Goal: Find specific page/section: Find specific page/section

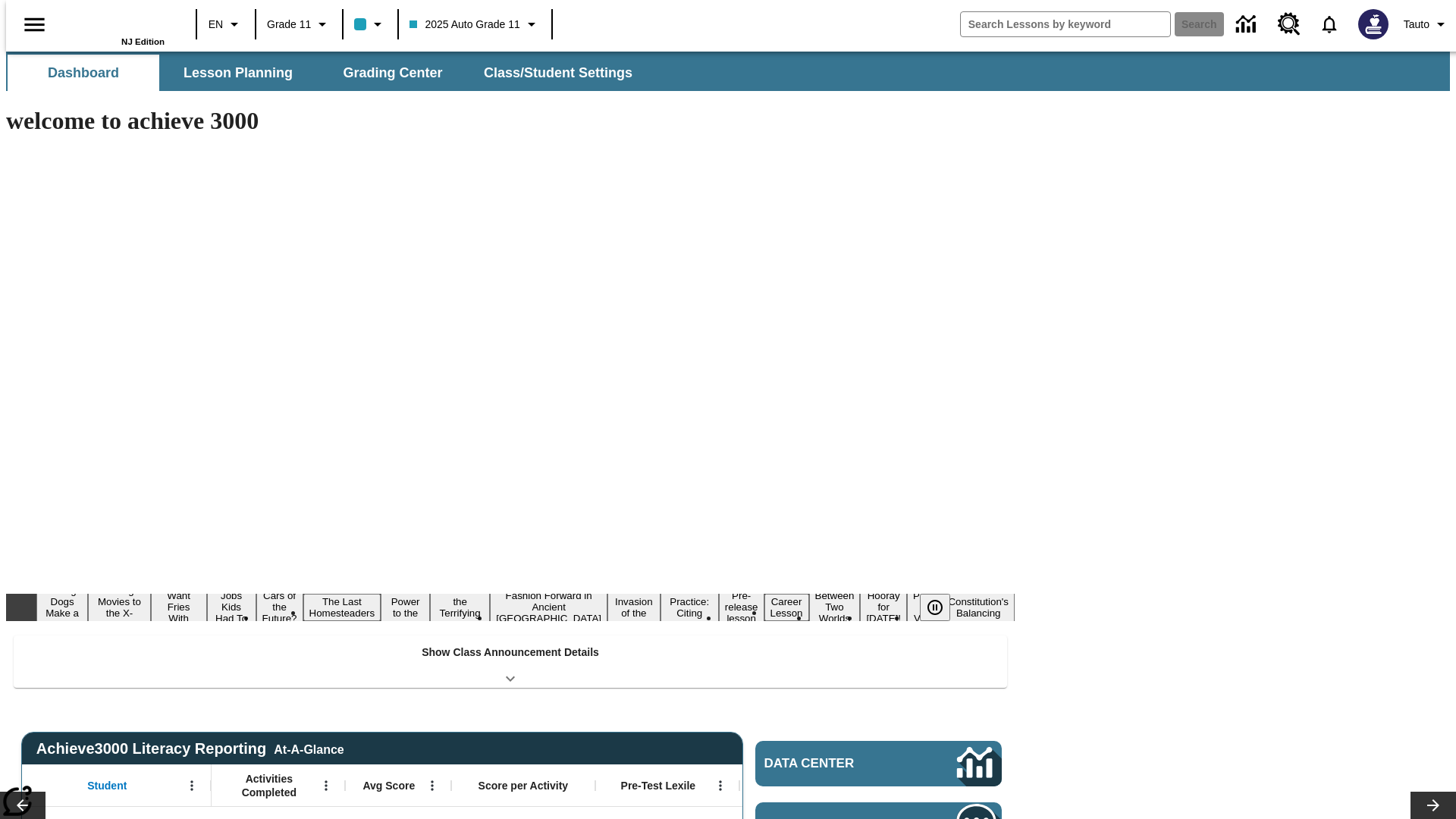
type input "-1"
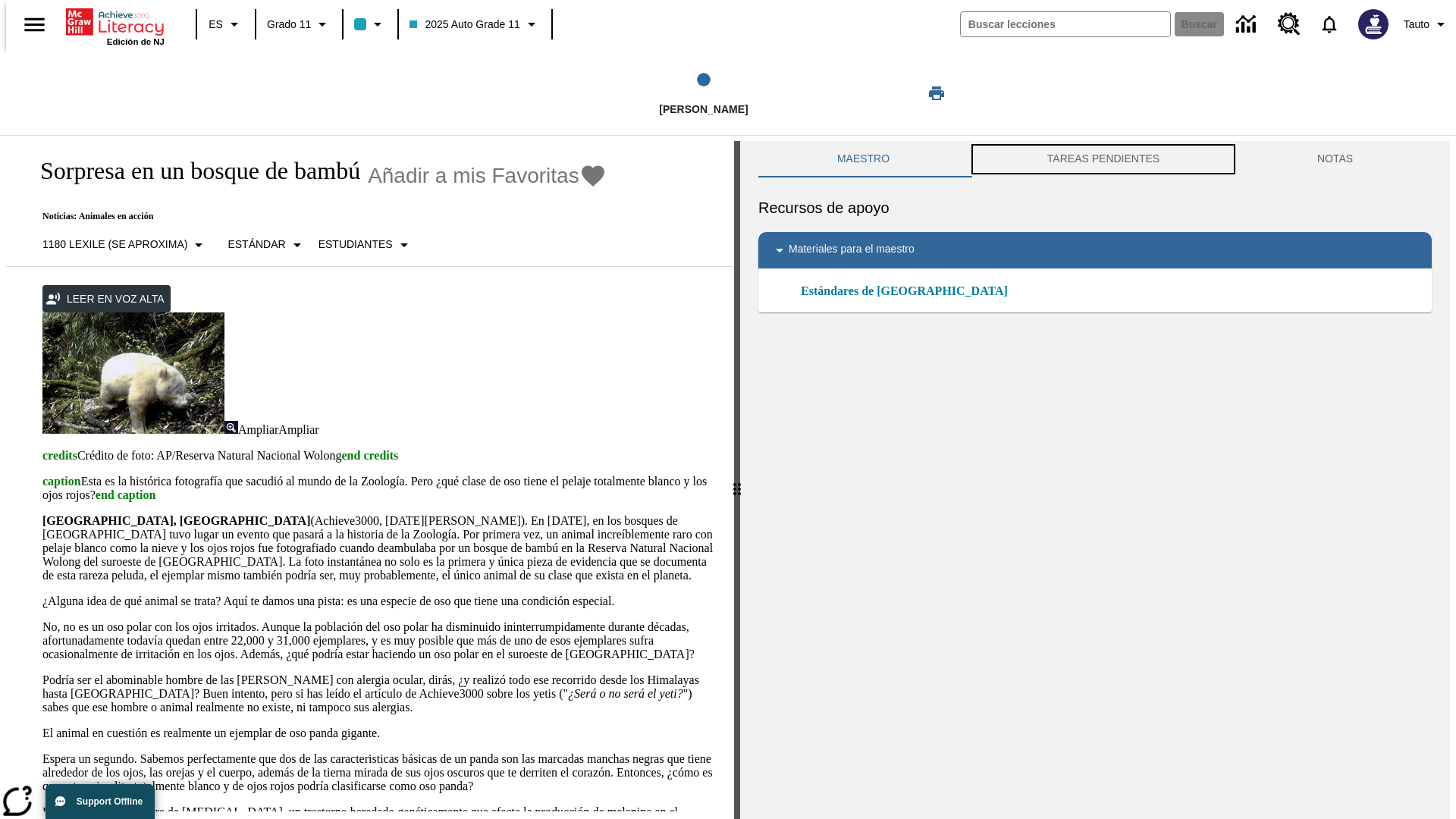
click at [1102, 159] on button "TAREAS PENDIENTES" at bounding box center [1103, 159] width 270 height 36
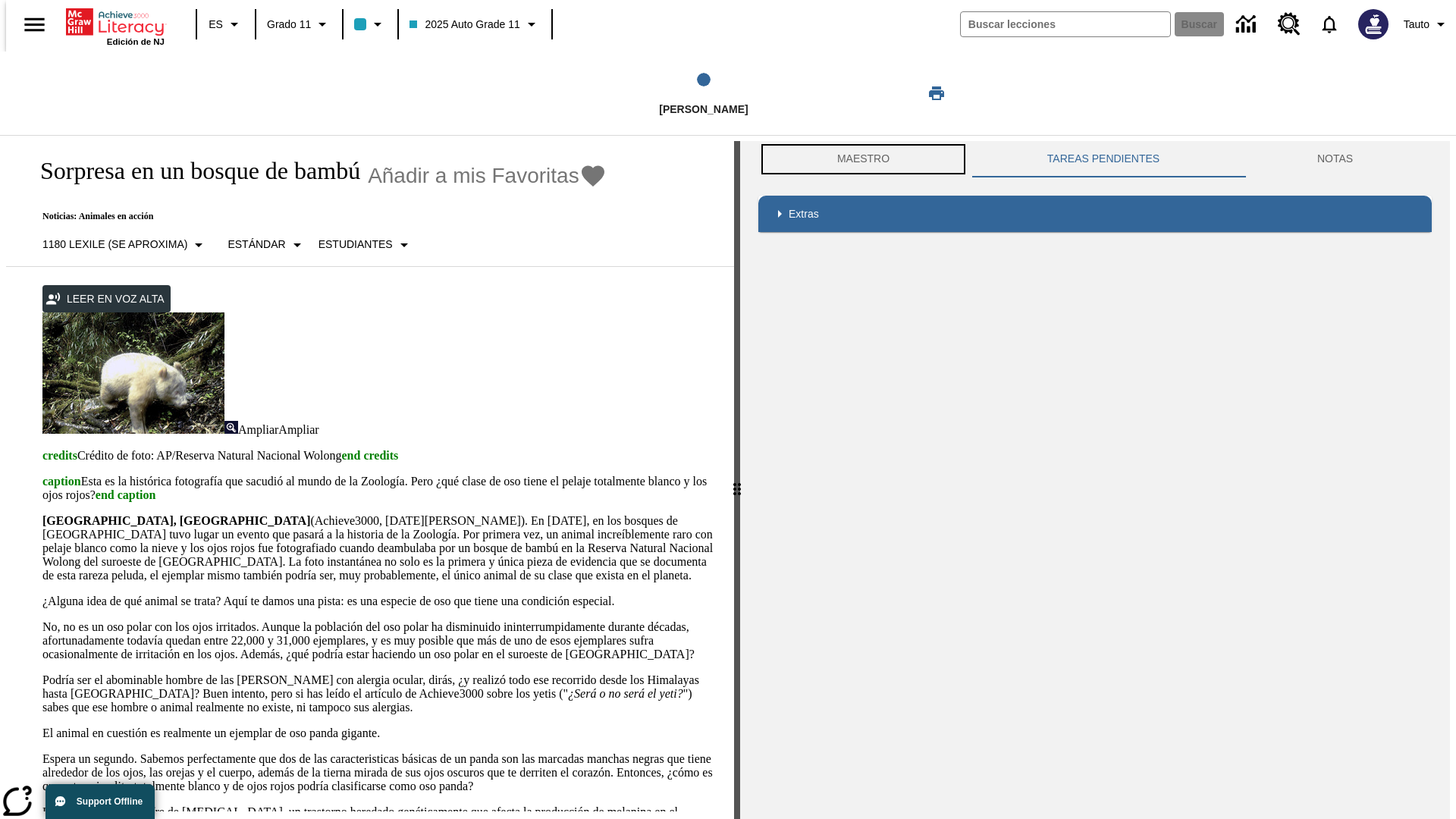
click at [859, 159] on button "Maestro" at bounding box center [863, 159] width 210 height 36
